Goal: Check status: Check status

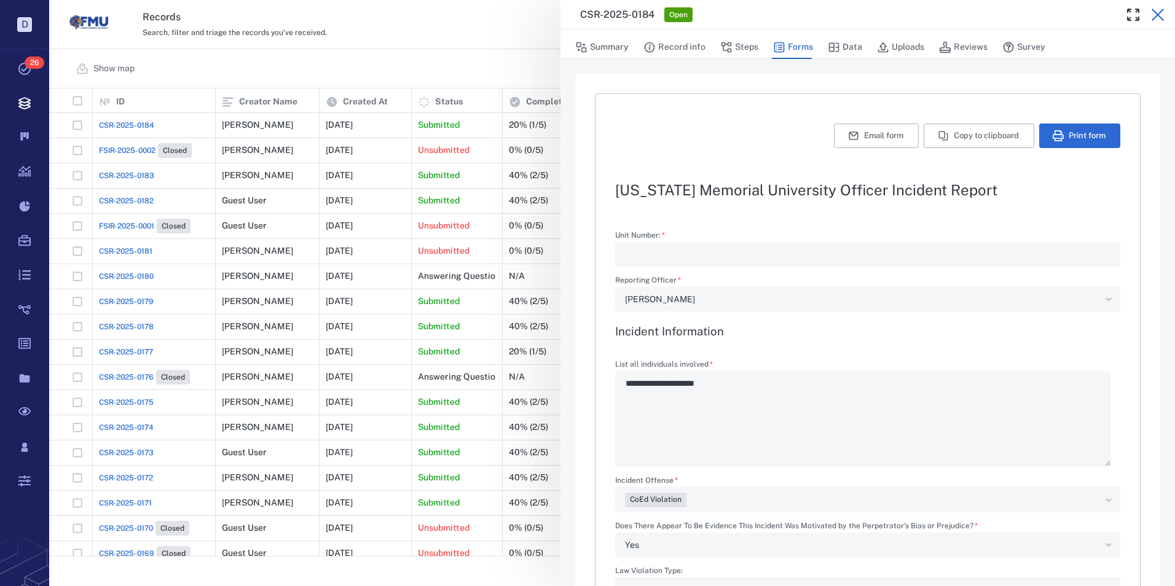
click at [1160, 12] on icon "button" at bounding box center [1158, 15] width 12 height 12
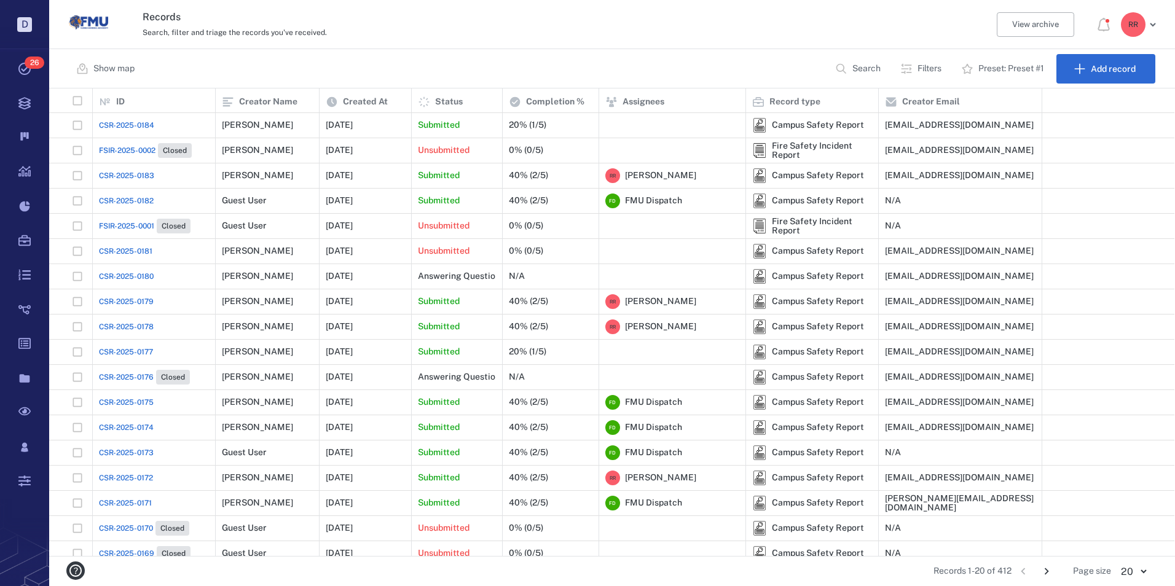
click at [130, 125] on span "CSR-2025-0184" at bounding box center [126, 125] width 55 height 11
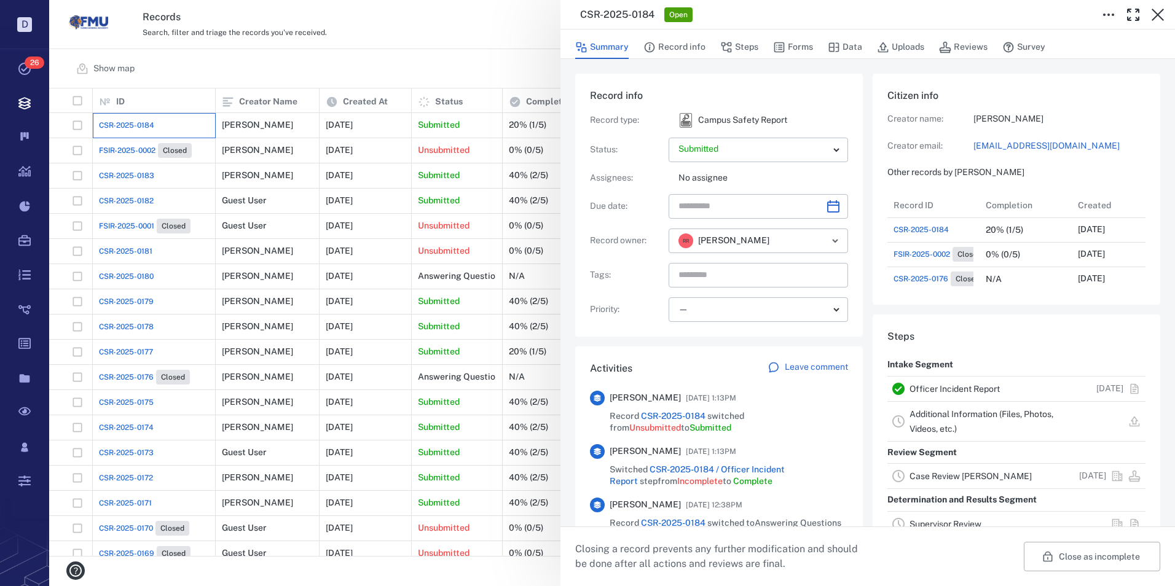
scroll to position [393, 235]
click at [958, 389] on link "Officer Incident Report" at bounding box center [955, 389] width 90 height 10
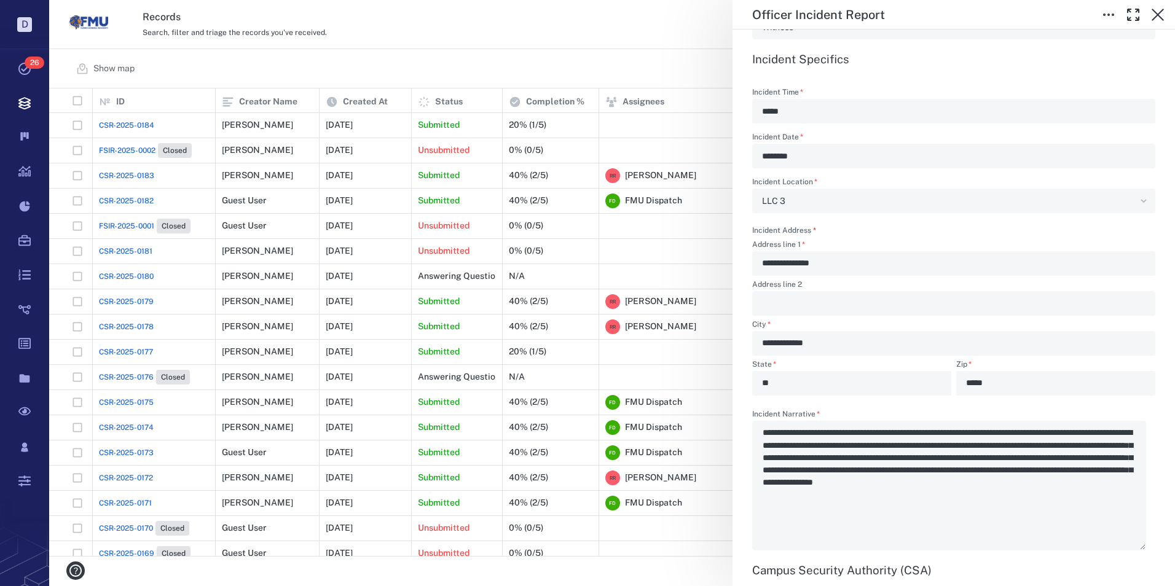
scroll to position [1168, 0]
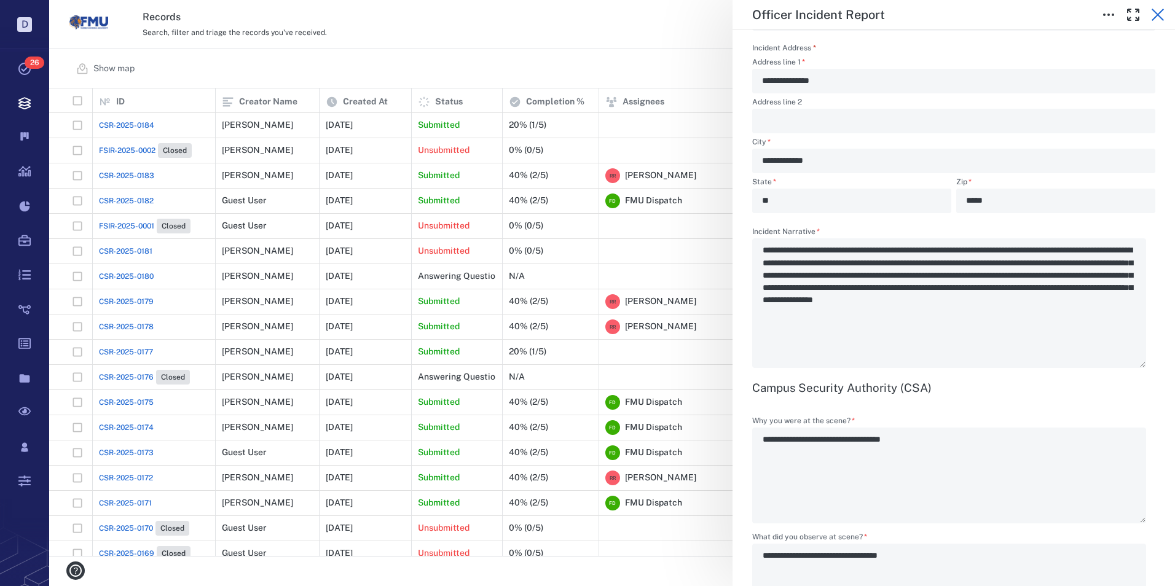
click at [1156, 10] on icon "button" at bounding box center [1158, 14] width 15 height 15
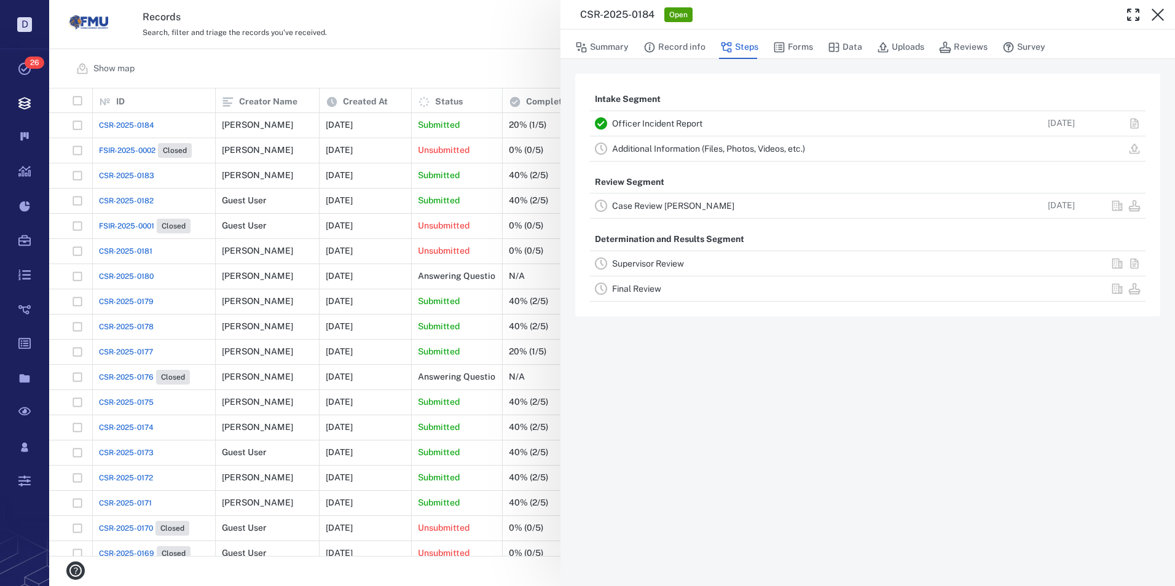
click at [662, 205] on link "Case Review [PERSON_NAME]" at bounding box center [673, 206] width 122 height 10
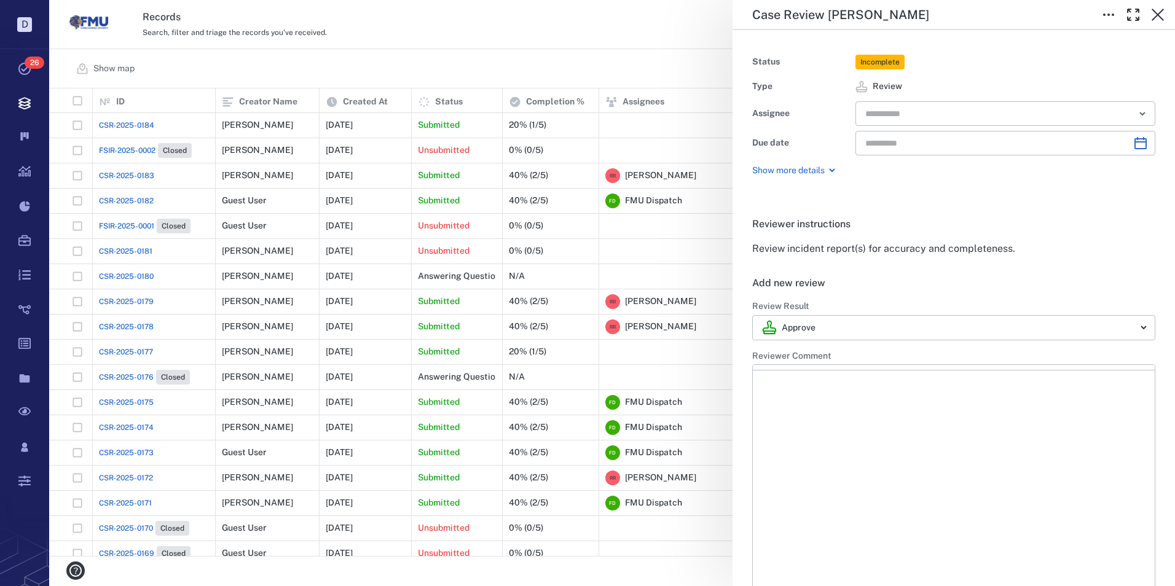
type input "**********"
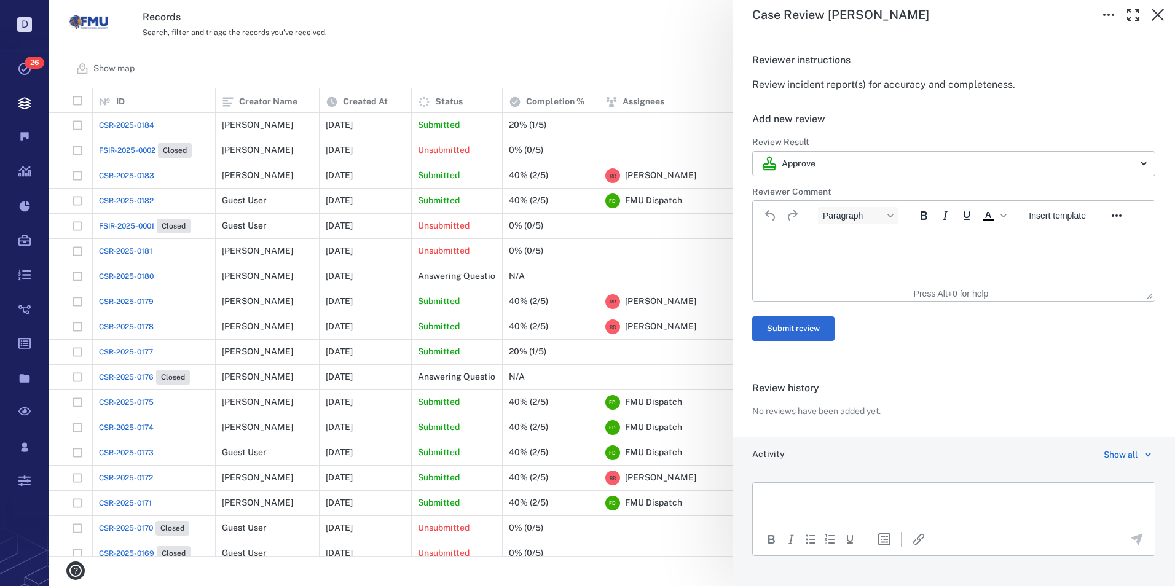
scroll to position [183, 0]
